Goal: Use online tool/utility: Utilize a website feature to perform a specific function

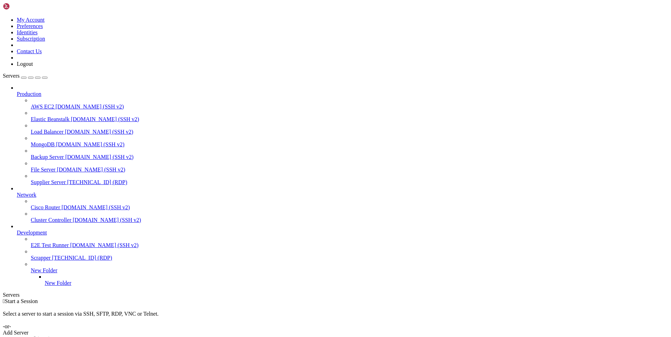
click at [53, 179] on span "Supplier Server" at bounding box center [48, 182] width 35 height 6
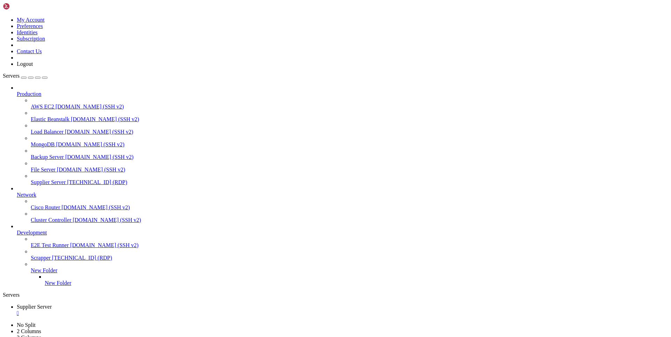
drag, startPoint x: 235, startPoint y: 549, endPoint x: 184, endPoint y: 552, distance: 51.1
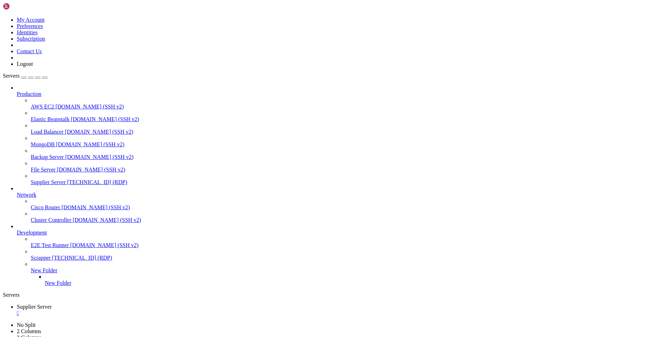
click at [139, 310] on div "" at bounding box center [343, 313] width 652 height 6
